Goal: Navigation & Orientation: Find specific page/section

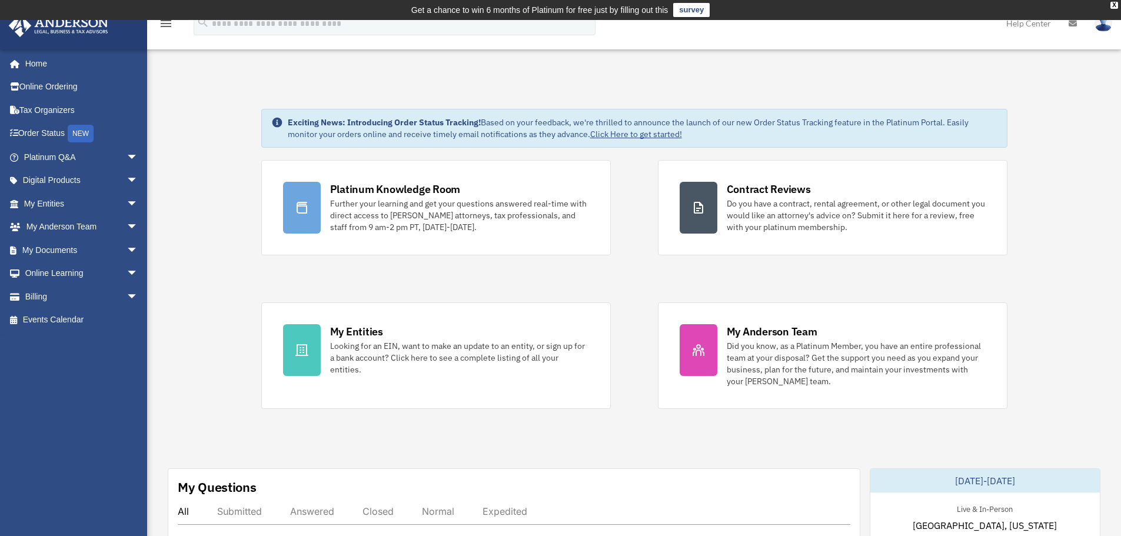
click at [126, 206] on span "arrow_drop_down" at bounding box center [138, 204] width 24 height 24
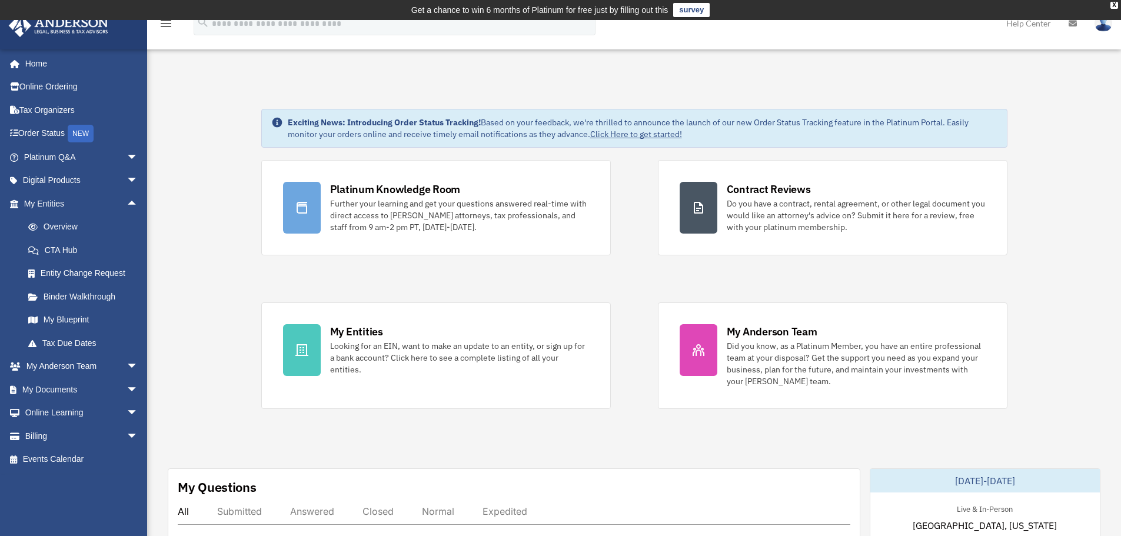
click at [82, 228] on link "Overview" at bounding box center [85, 227] width 139 height 24
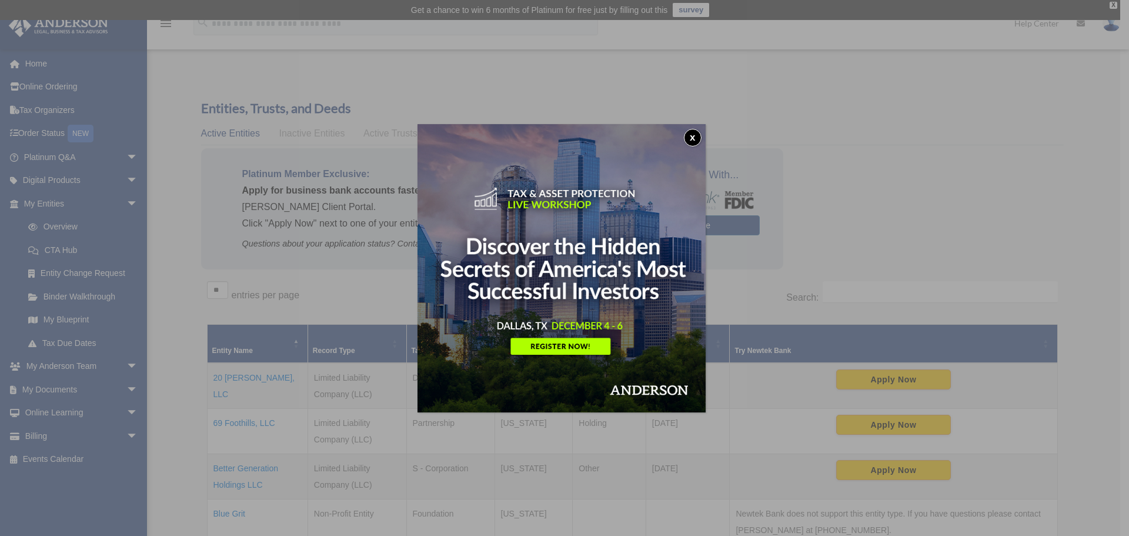
click at [694, 136] on button "x" at bounding box center [693, 138] width 18 height 18
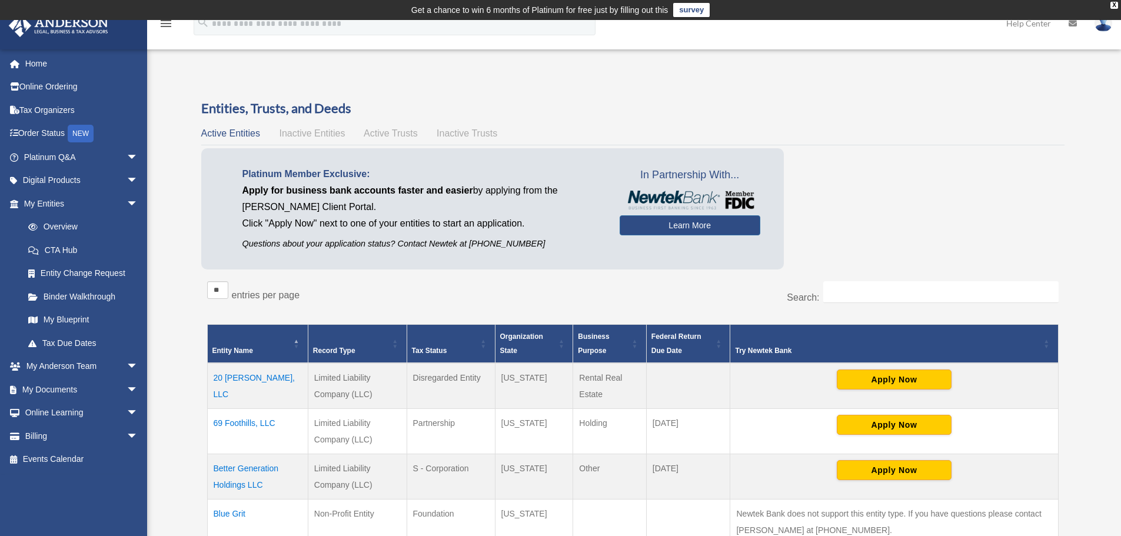
click at [88, 323] on link "My Blueprint" at bounding box center [83, 320] width 134 height 24
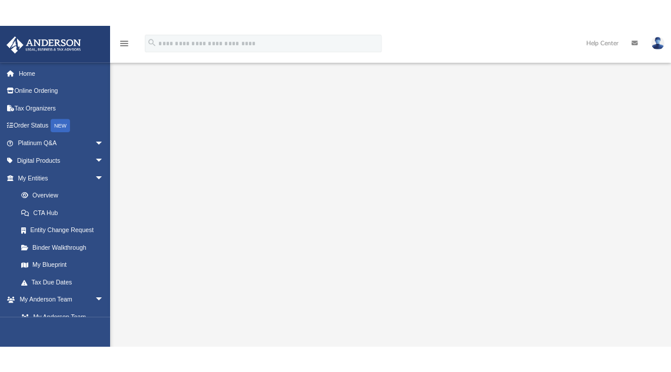
scroll to position [125, 0]
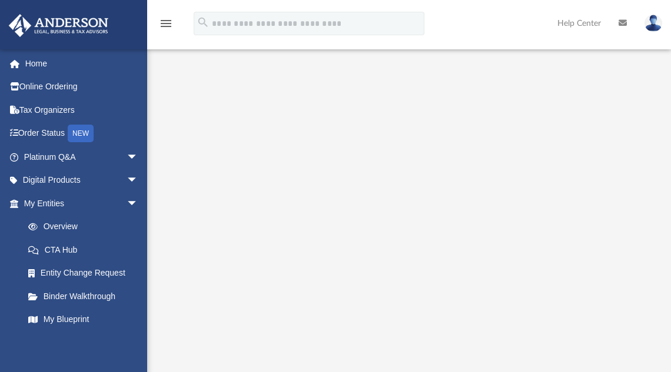
click at [164, 27] on icon "menu" at bounding box center [166, 23] width 14 height 14
